Goal: Information Seeking & Learning: Learn about a topic

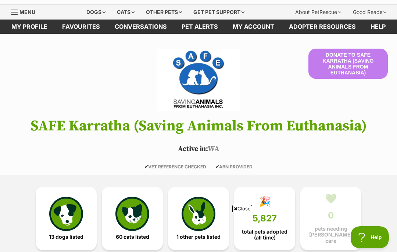
click at [70, 214] on img at bounding box center [66, 213] width 34 height 34
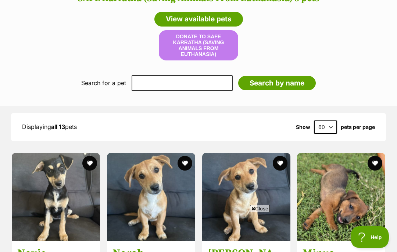
scroll to position [585, 0]
click at [261, 212] on span "Close" at bounding box center [260, 207] width 20 height 7
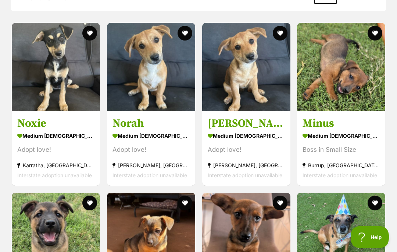
scroll to position [711, 0]
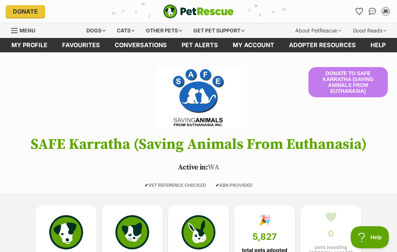
click at [90, 32] on div "Dogs" at bounding box center [95, 30] width 29 height 15
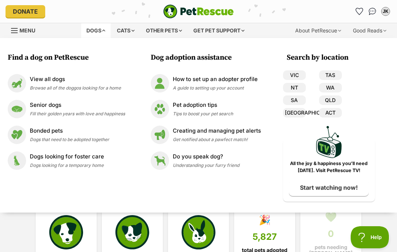
click at [21, 107] on img at bounding box center [17, 109] width 18 height 18
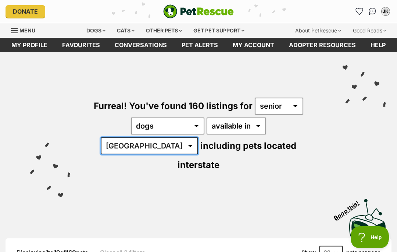
click at [198, 137] on select "Australia ACT NSW NT QLD SA TAS VIC WA" at bounding box center [149, 145] width 97 height 17
select select "WA"
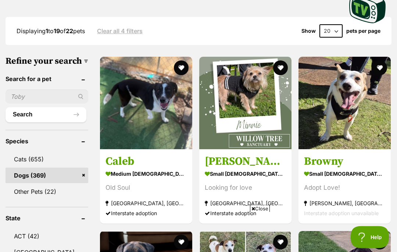
scroll to position [221, 0]
click at [261, 212] on span "Close" at bounding box center [260, 207] width 20 height 7
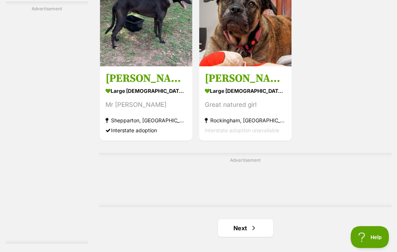
scroll to position [1480, 0]
click at [226, 236] on link "Next" at bounding box center [245, 228] width 55 height 18
click at [228, 236] on link "Next" at bounding box center [245, 228] width 55 height 18
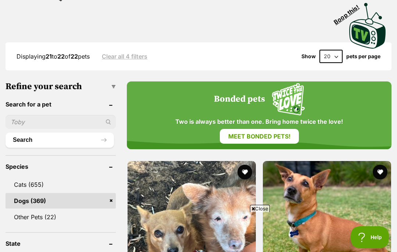
scroll to position [198, 0]
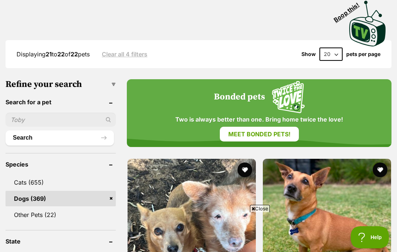
click at [259, 212] on span "Close" at bounding box center [260, 207] width 20 height 7
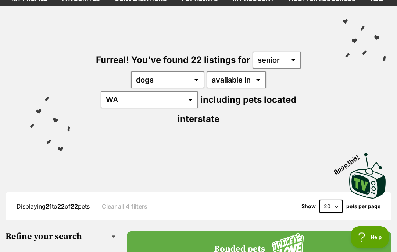
scroll to position [0, 0]
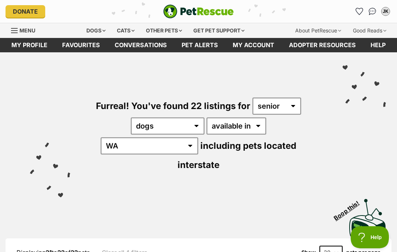
click at [95, 33] on div "Dogs" at bounding box center [95, 30] width 29 height 15
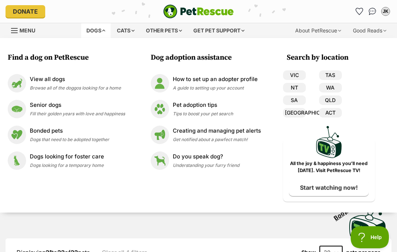
click at [17, 79] on img at bounding box center [17, 83] width 18 height 18
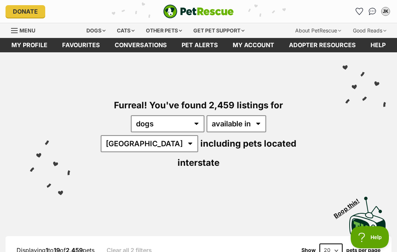
select select "WA"
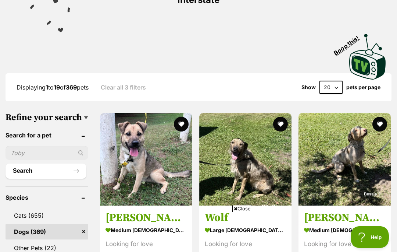
click at [242, 212] on span "Close" at bounding box center [242, 207] width 20 height 7
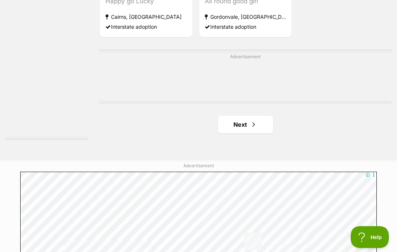
scroll to position [1582, 0]
click at [231, 133] on link "Next" at bounding box center [245, 124] width 55 height 18
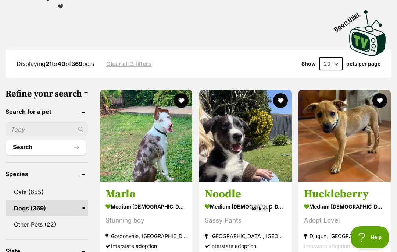
scroll to position [187, 0]
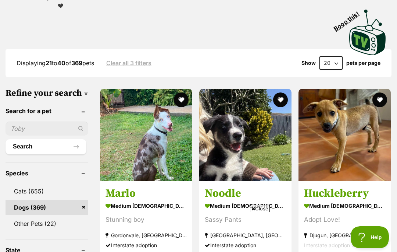
click at [261, 212] on span "Close" at bounding box center [260, 207] width 20 height 7
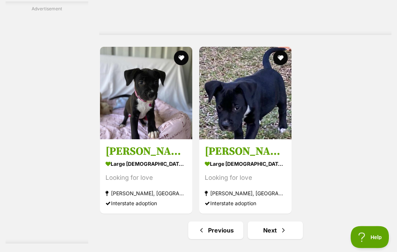
scroll to position [1476, 0]
click at [263, 239] on link "Next" at bounding box center [275, 230] width 55 height 18
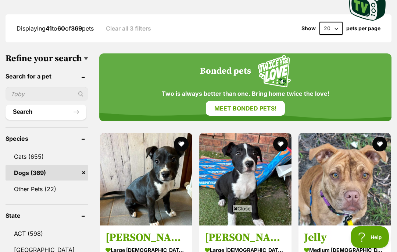
click at [243, 212] on span "Close" at bounding box center [242, 207] width 20 height 7
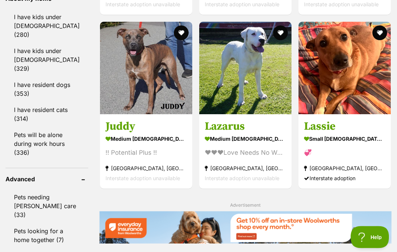
scroll to position [924, 0]
click at [360, 106] on img at bounding box center [345, 68] width 92 height 92
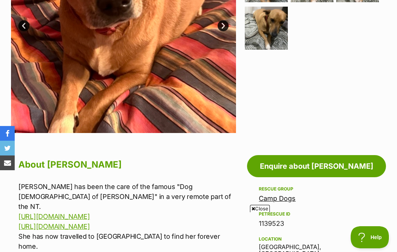
scroll to position [246, 0]
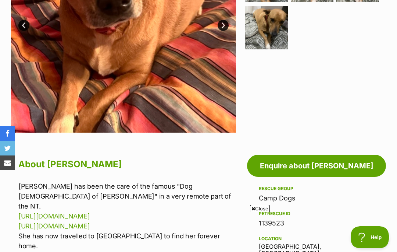
click at [258, 212] on span "Close" at bounding box center [260, 207] width 20 height 7
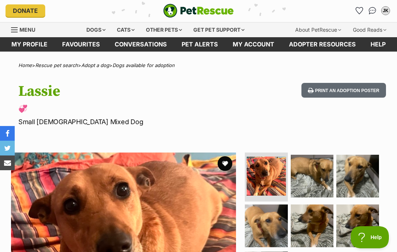
scroll to position [0, 0]
